Goal: Task Accomplishment & Management: Manage account settings

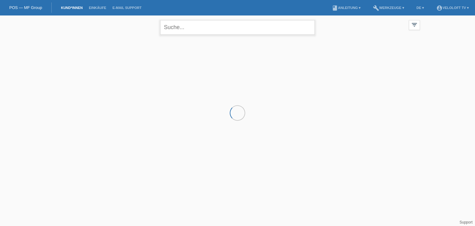
click at [205, 26] on input "text" at bounding box center [237, 27] width 155 height 15
paste input "Fontannaz"
type input "Fontannaz"
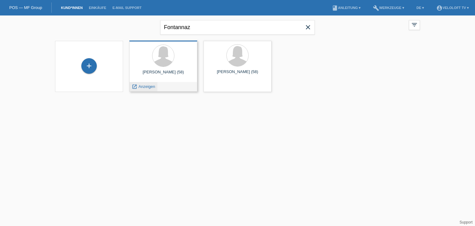
click at [151, 87] on span "Anzeigen" at bounding box center [146, 86] width 17 height 5
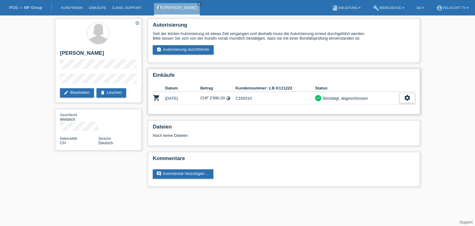
click at [407, 95] on icon "settings" at bounding box center [407, 97] width 7 height 7
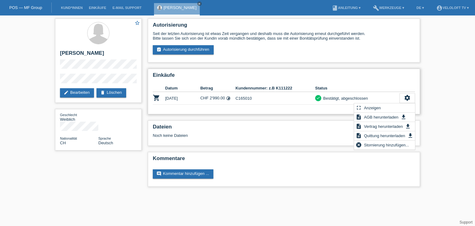
click at [376, 73] on h2 "Einkäufe" at bounding box center [284, 76] width 262 height 9
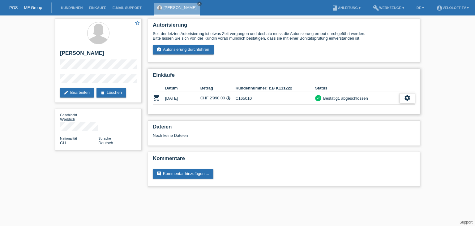
click at [403, 99] on div "settings" at bounding box center [406, 98] width 15 height 10
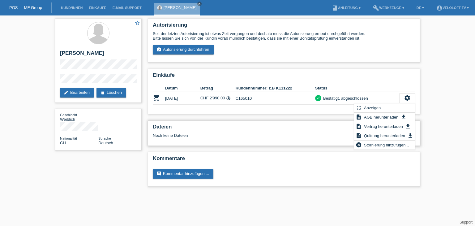
drag, startPoint x: 377, startPoint y: 146, endPoint x: 338, endPoint y: 127, distance: 44.2
click at [378, 146] on span "Stornierung hinzufügen..." at bounding box center [386, 144] width 47 height 7
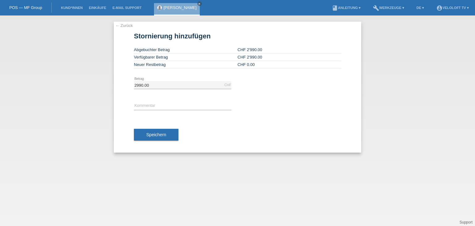
click at [193, 101] on div "error Kommentar" at bounding box center [182, 106] width 97 height 21
click at [191, 102] on input "text" at bounding box center [182, 106] width 97 height 8
type input "d"
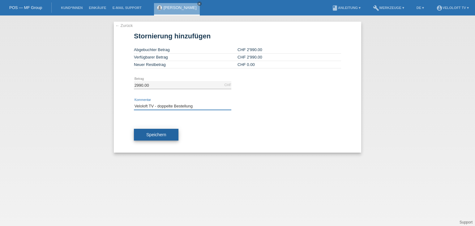
type input "Veloloft TV - doppelte Bestellung"
click at [170, 135] on button "Speichern" at bounding box center [156, 135] width 45 height 12
